Goal: Task Accomplishment & Management: Use online tool/utility

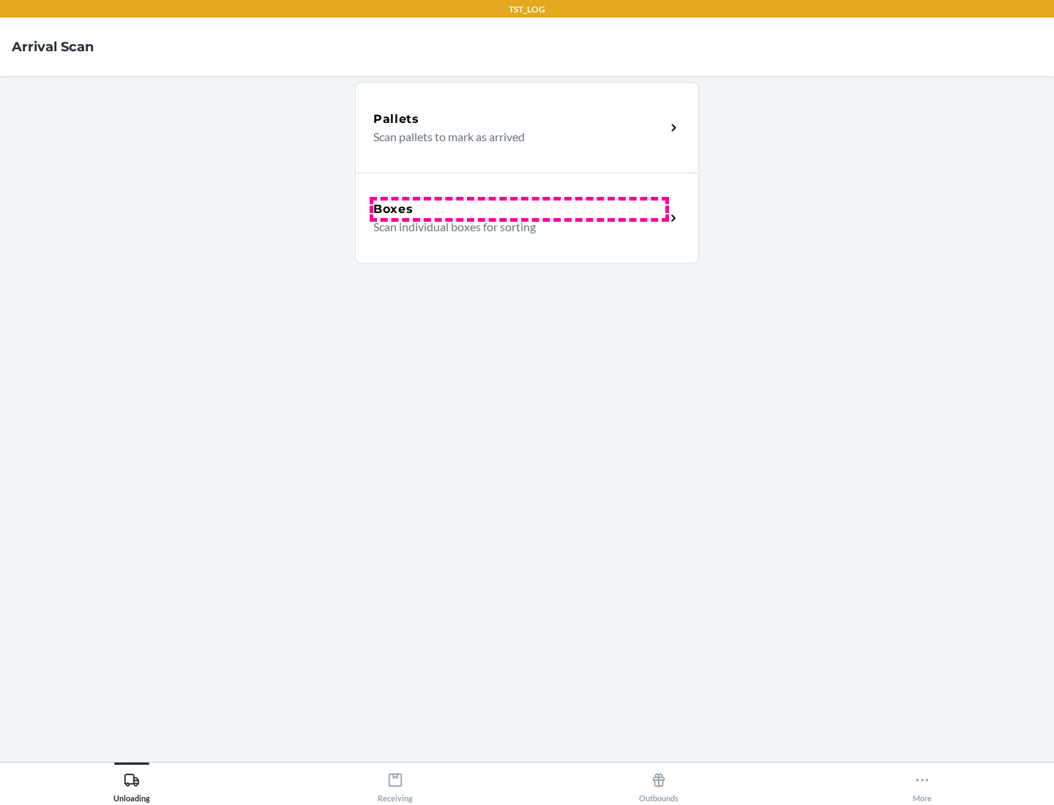
click at [519, 209] on div "Boxes" at bounding box center [519, 210] width 292 height 18
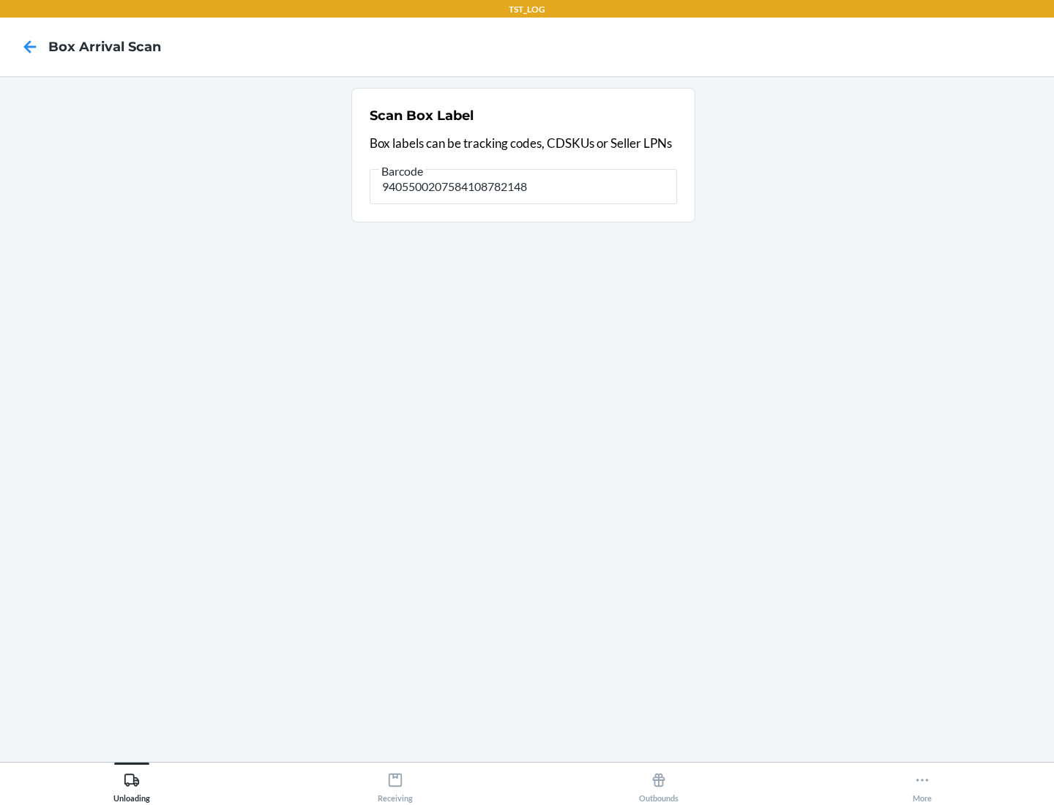
type input "9405500207584108782148"
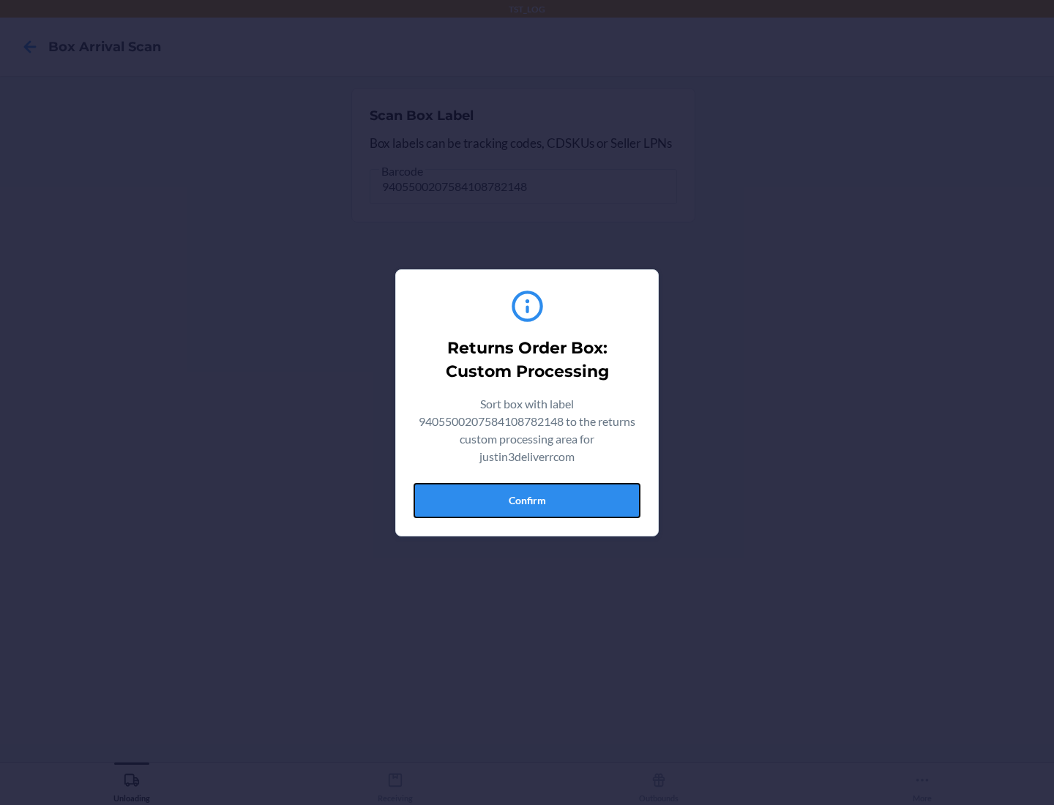
click at [527, 500] on button "Confirm" at bounding box center [527, 500] width 227 height 35
